Goal: Transaction & Acquisition: Book appointment/travel/reservation

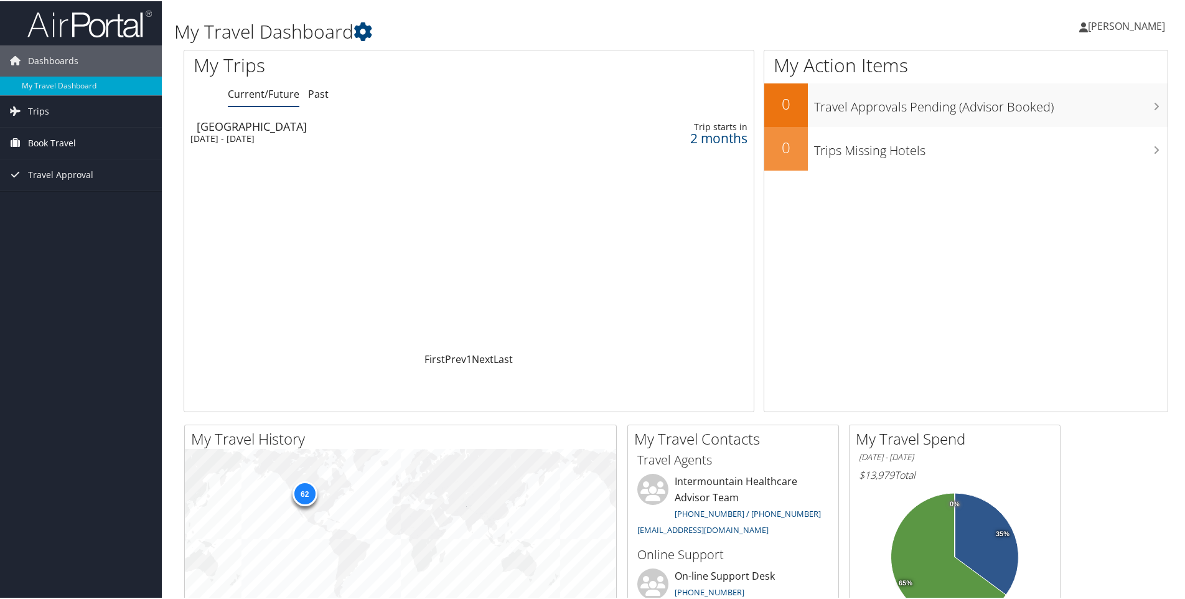
click at [52, 136] on span "Book Travel" at bounding box center [52, 141] width 48 height 31
click at [85, 203] on link "Book/Manage Online Trips" at bounding box center [81, 204] width 162 height 19
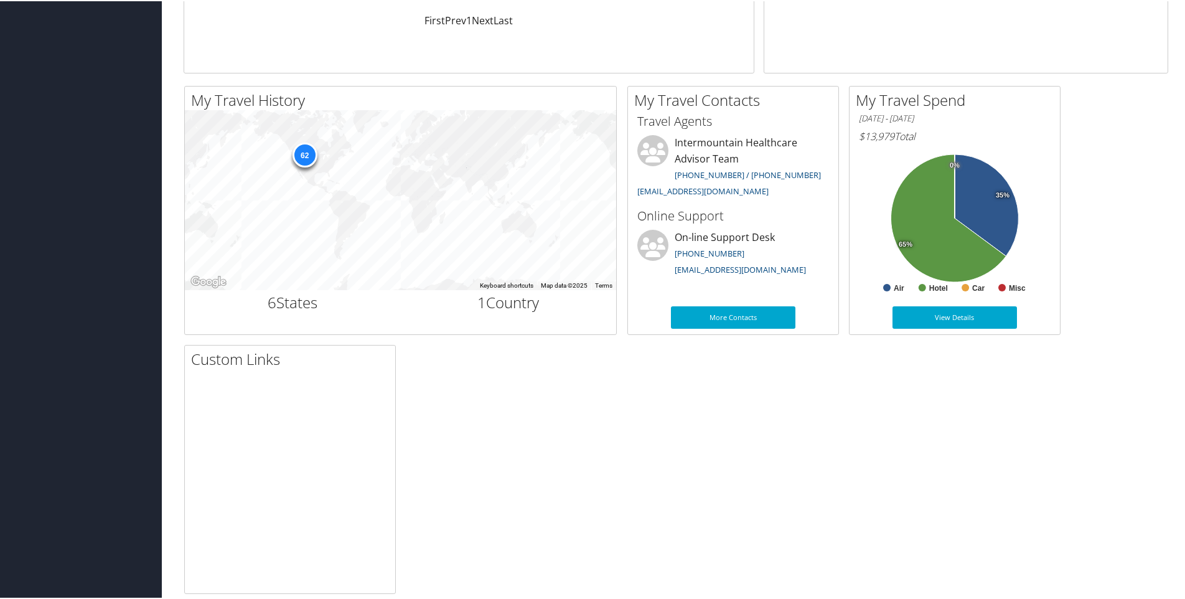
scroll to position [354, 0]
